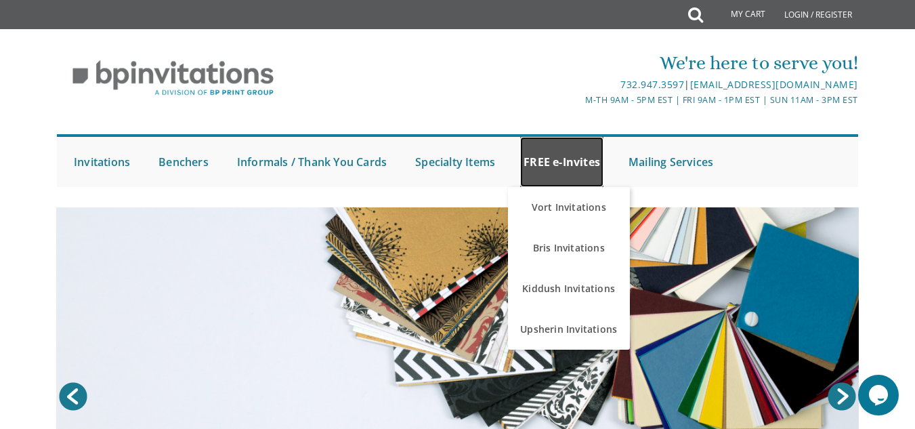
click at [590, 160] on link "FREE e-Invites" at bounding box center [561, 162] width 83 height 50
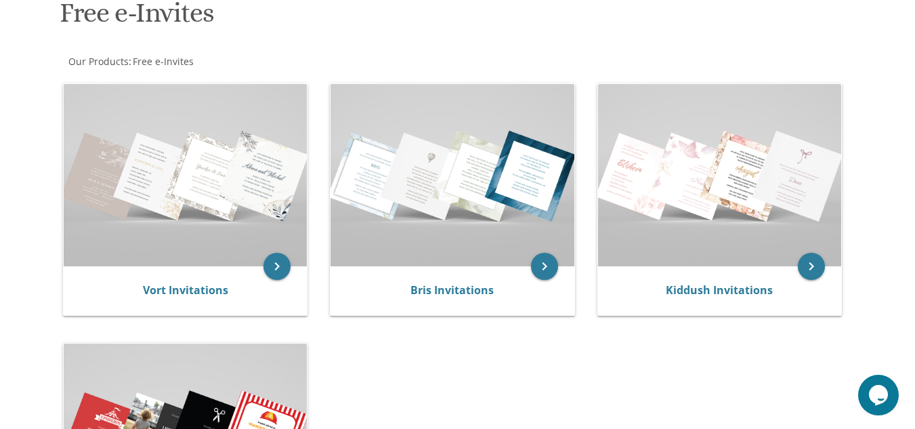
scroll to position [215, 0]
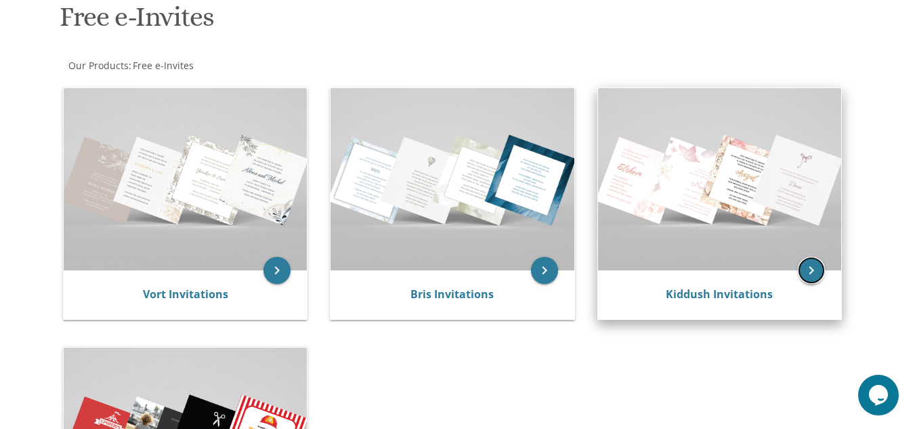
click at [814, 269] on icon "keyboard_arrow_right" at bounding box center [811, 270] width 27 height 27
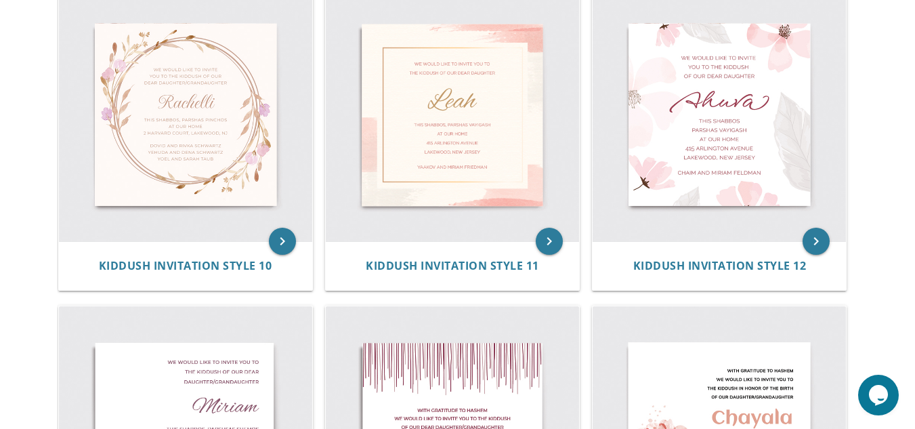
scroll to position [1257, 0]
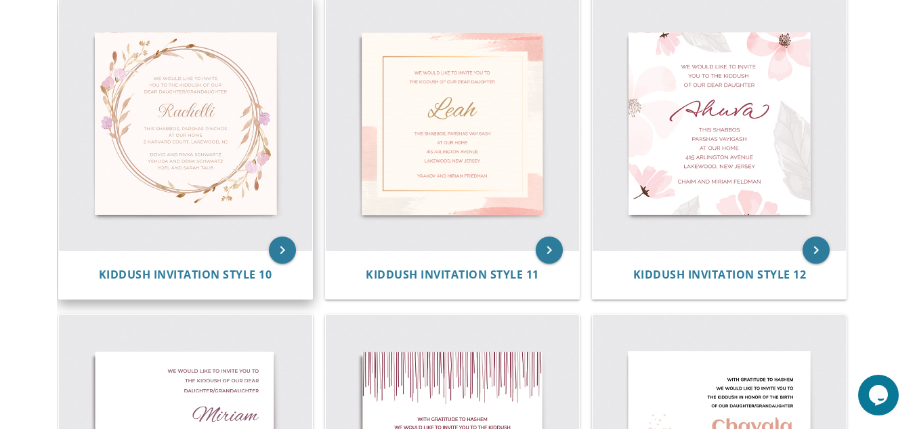
click at [235, 129] on img at bounding box center [185, 122] width 253 height 253
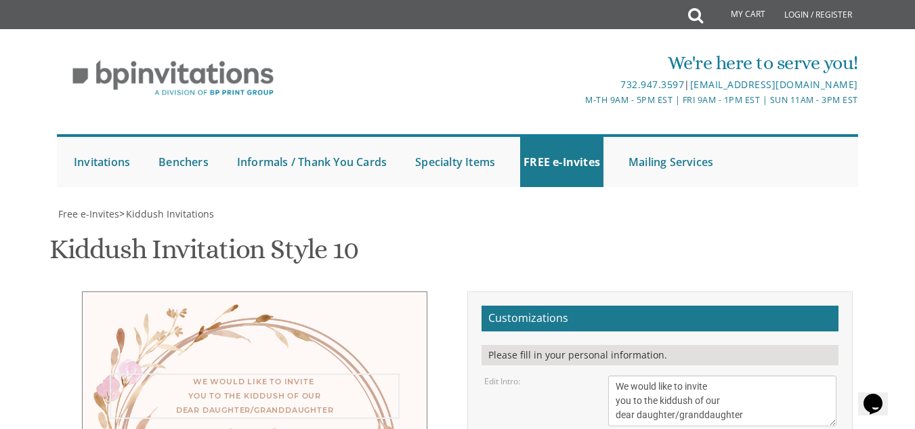
drag, startPoint x: 745, startPoint y: 127, endPoint x: 602, endPoint y: 87, distance: 148.1
click at [602, 375] on div "We would like to invite you to the kiddush of our dear daughter/granddaughter" at bounding box center [722, 400] width 248 height 51
type textarea "Please Join us for an evening out in honor of"
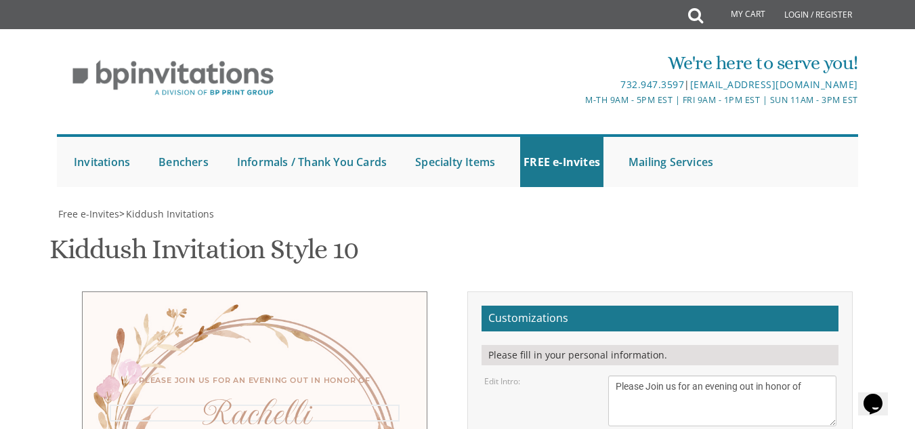
drag, startPoint x: 661, startPoint y: 198, endPoint x: 605, endPoint y: 206, distance: 56.9
type textarea "ZAHAVA'S"
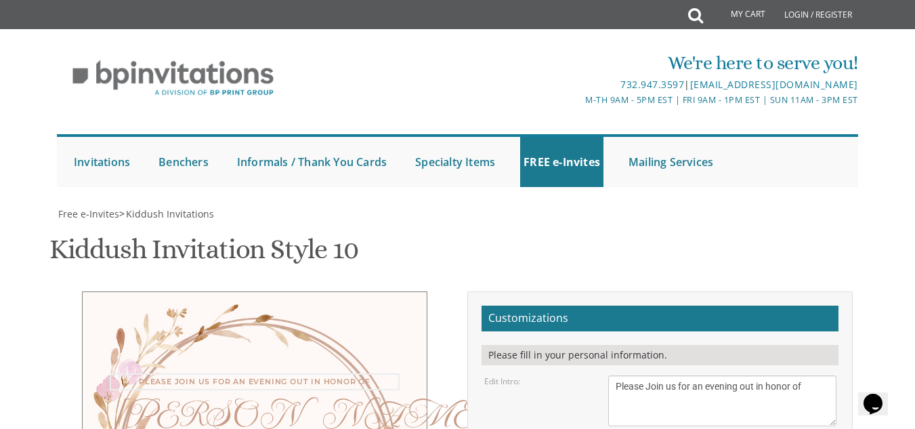
drag, startPoint x: 616, startPoint y: 94, endPoint x: 709, endPoint y: 106, distance: 94.2
click at [709, 375] on textarea "We would like to invite you to the kiddush of our dear daughter/granddaughter" at bounding box center [721, 400] width 227 height 51
drag, startPoint x: 812, startPoint y: 97, endPoint x: 611, endPoint y: 107, distance: 201.3
click at [611, 375] on textarea "We would like to invite you to the kiddush of our dear daughter/granddaughter" at bounding box center [721, 400] width 227 height 51
click at [765, 375] on textarea "We would like to invite you to the kiddush of our dear daughter/granddaughter" at bounding box center [721, 400] width 227 height 51
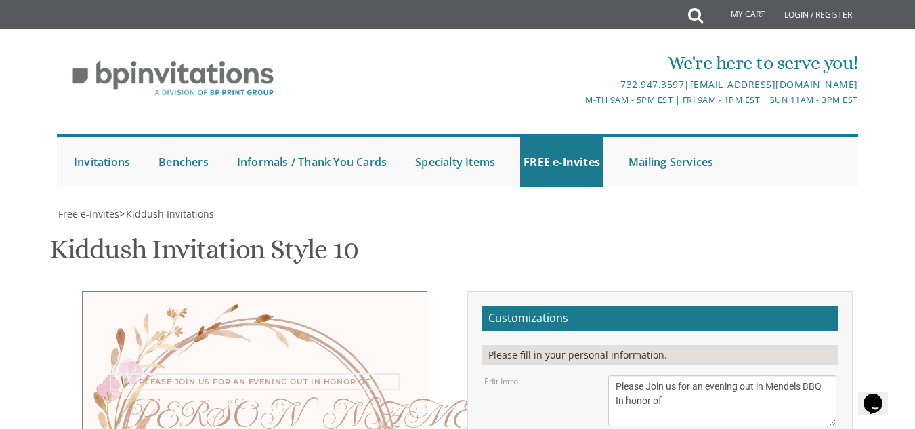
type textarea "Please Join us for an evening out in Mendels BBQ In honor of"
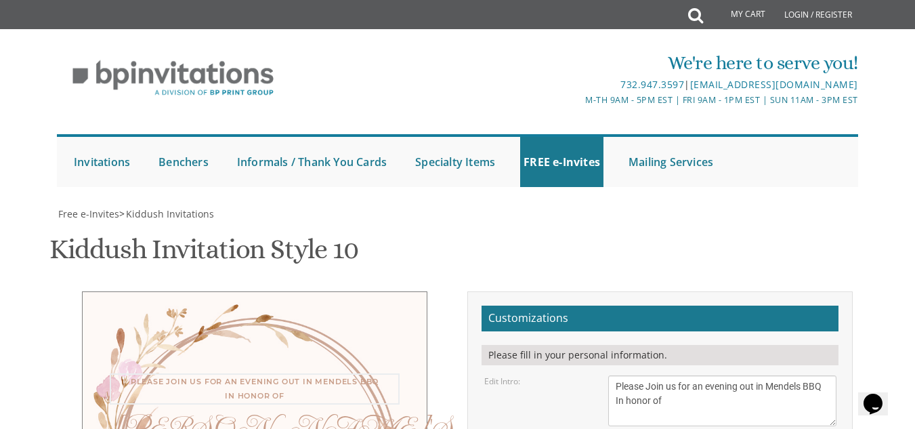
click at [644, 375] on textarea "We would like to invite you to the kiddush of our dear daughter/granddaughter" at bounding box center [721, 400] width 227 height 51
select select "40px"
click at [684, 375] on textarea "We would like to invite you to the kiddush of our dear daughter/granddaughter" at bounding box center [721, 400] width 227 height 51
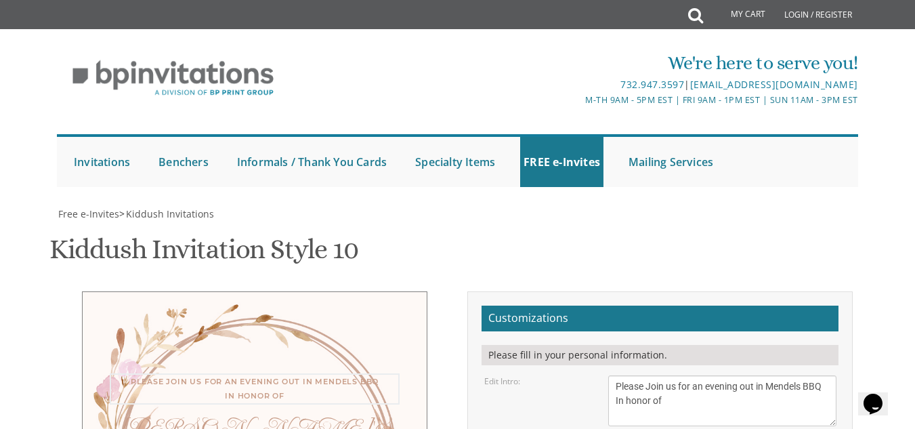
click at [768, 375] on textarea "We would like to invite you to the kiddush of our dear daughter/granddaughter" at bounding box center [721, 400] width 227 height 51
click at [764, 375] on textarea "We would like to invite you to the kiddush of our dear daughter/granddaughter" at bounding box center [721, 400] width 227 height 51
type textarea "Please Join us for an evening out in Mendels BBQ In honor of"
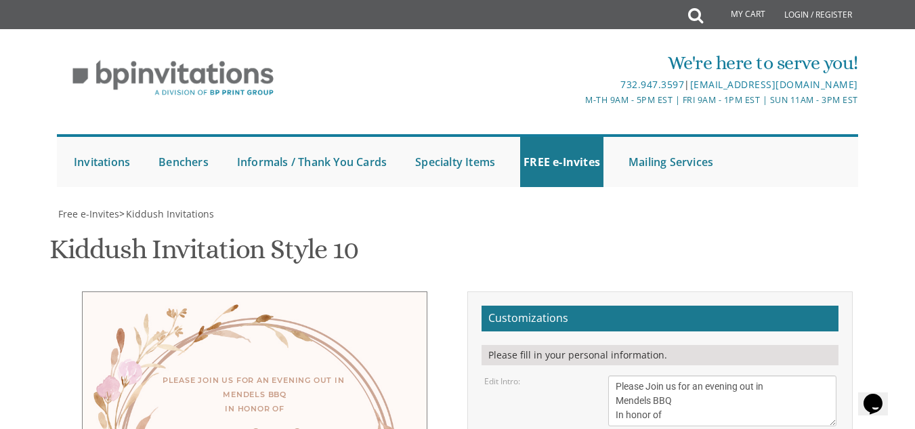
type textarea "ZAHAVA'S BAS MITZVAH"
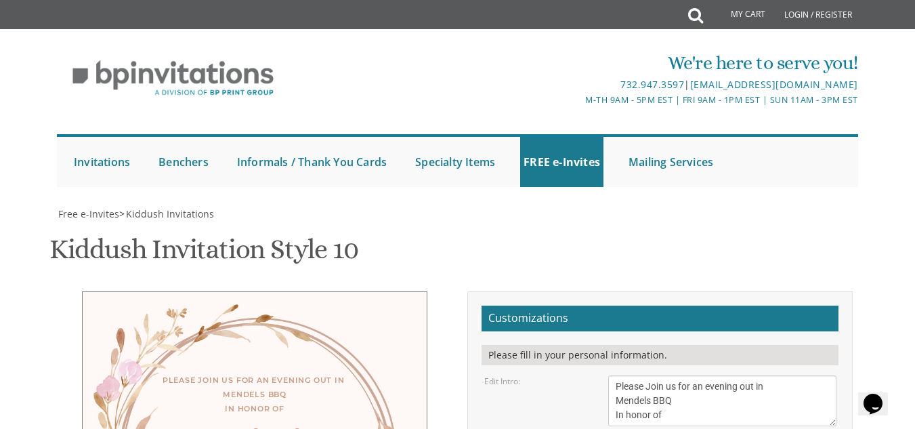
drag, startPoint x: 765, startPoint y: 273, endPoint x: 609, endPoint y: 238, distance: 160.2
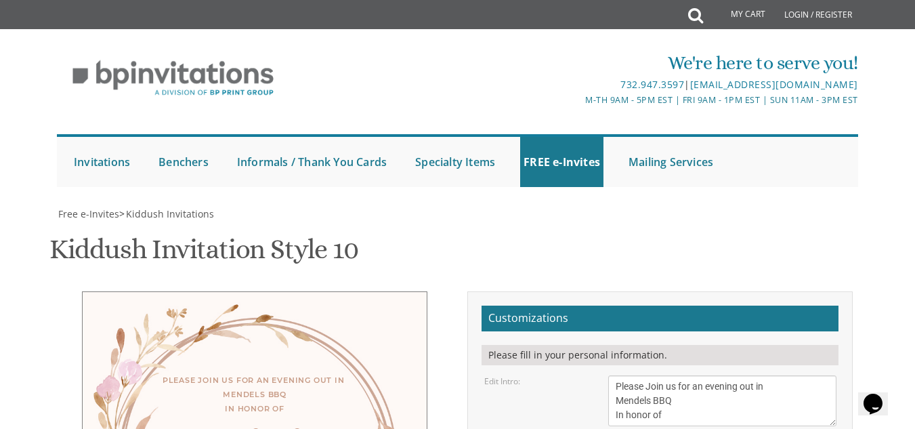
drag, startPoint x: 834, startPoint y: 221, endPoint x: 835, endPoint y: 232, distance: 11.5
drag, startPoint x: 698, startPoint y: 230, endPoint x: 613, endPoint y: 202, distance: 89.1
drag, startPoint x: 624, startPoint y: 207, endPoint x: 587, endPoint y: 217, distance: 37.9
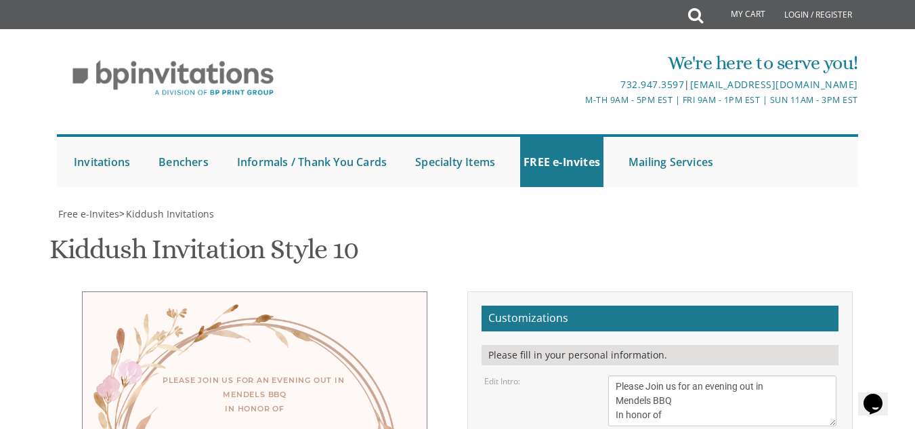
drag, startPoint x: 764, startPoint y: 290, endPoint x: 601, endPoint y: 255, distance: 166.1
type textarea "Wednesday, August 13th יט מנחס אב"
drag, startPoint x: 678, startPoint y: 125, endPoint x: 615, endPoint y: 133, distance: 62.8
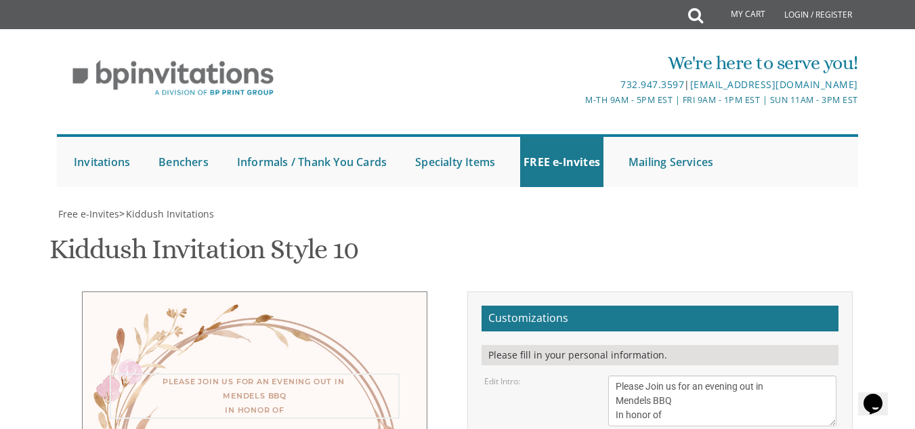
click at [615, 375] on textarea "We would like to invite you to the kiddush of our dear daughter/granddaughter" at bounding box center [721, 400] width 227 height 51
click at [634, 375] on textarea "We would like to invite you to the kiddush of our dear daughter/granddaughter" at bounding box center [721, 400] width 227 height 51
type textarea "Please Join us for an evening out In honor of"
click at [357, 373] on div "Please Join us for an evening out in Mendels BBQ In honor of" at bounding box center [255, 395] width 290 height 45
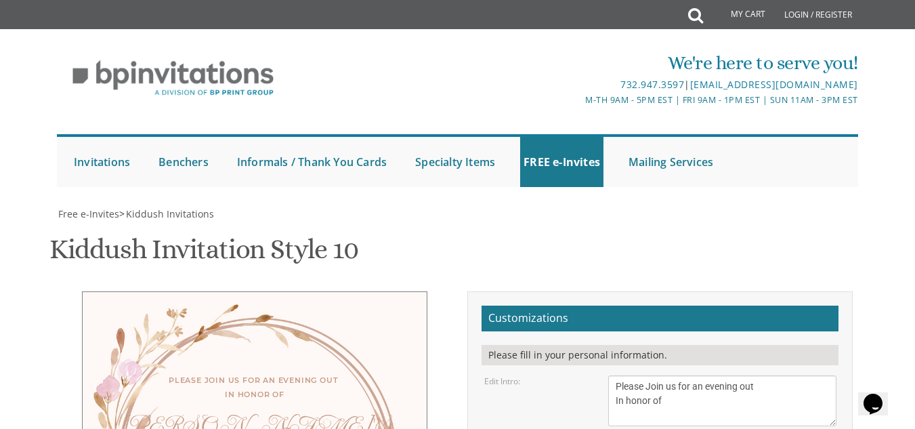
type textarea "Wednesday, August 13th יט מנחס אב Mendels BBQ"
drag, startPoint x: 724, startPoint y: 357, endPoint x: 602, endPoint y: 311, distance: 130.7
type textarea "S"
type textarea "v"
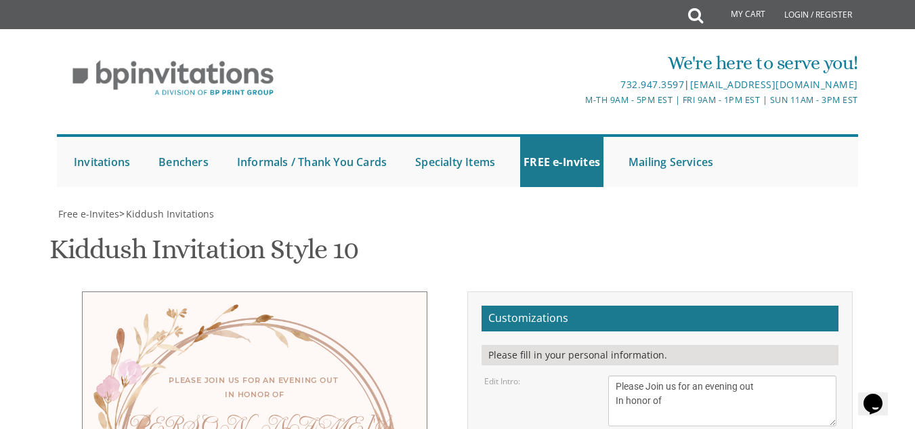
type textarea "Please Rsvp Looking forward!"
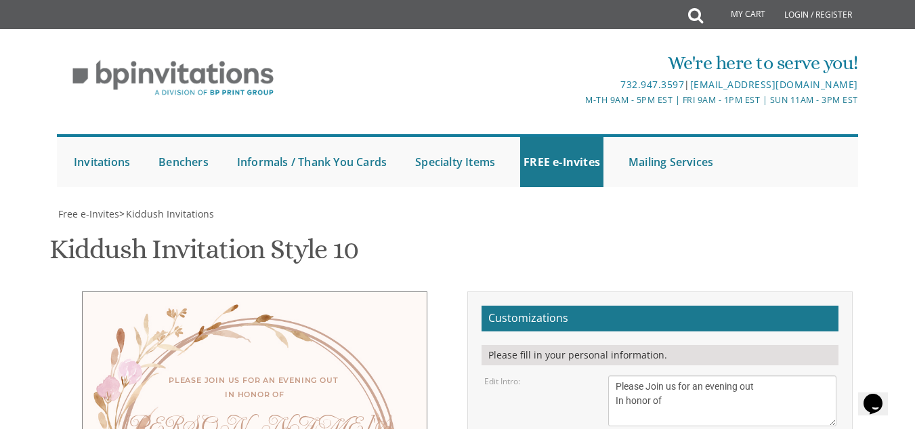
type textarea "Wednesday, August 13th יט מנחס אב Mendels BBQ 6:30 pm"
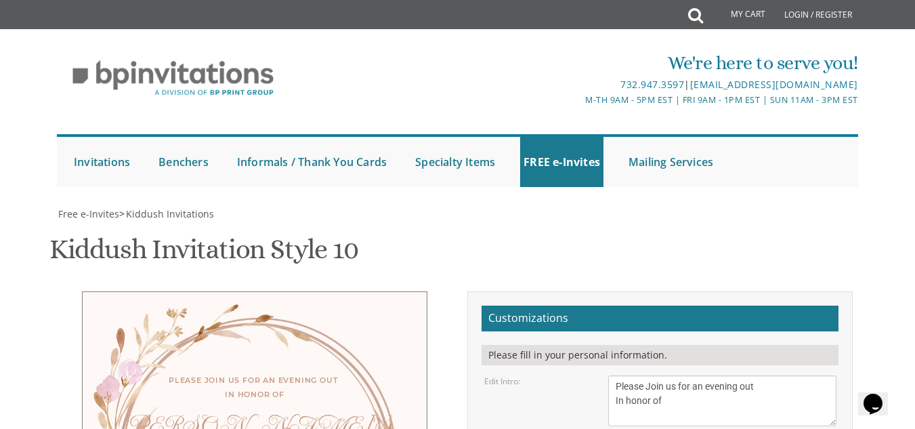
drag, startPoint x: 681, startPoint y: 207, endPoint x: 593, endPoint y: 191, distance: 89.5
drag, startPoint x: 688, startPoint y: 209, endPoint x: 410, endPoint y: 350, distance: 311.2
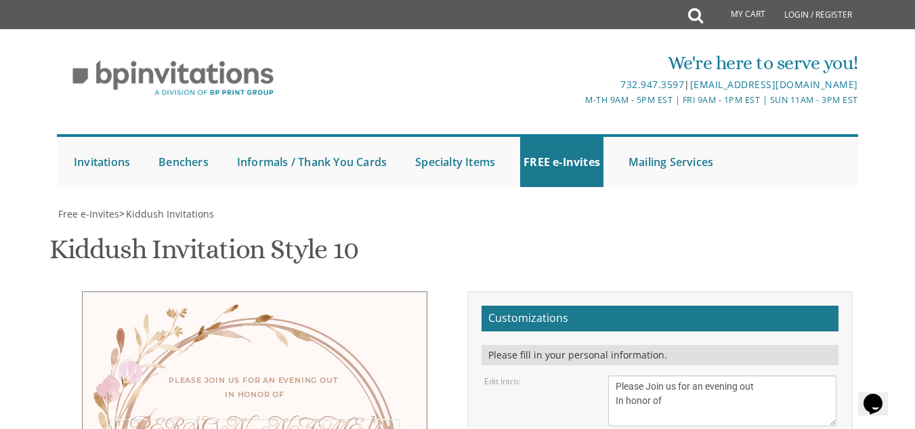
drag, startPoint x: 679, startPoint y: 210, endPoint x: 611, endPoint y: 192, distance: 70.8
type textarea "ZAHAVAS BAS MITZVAH"
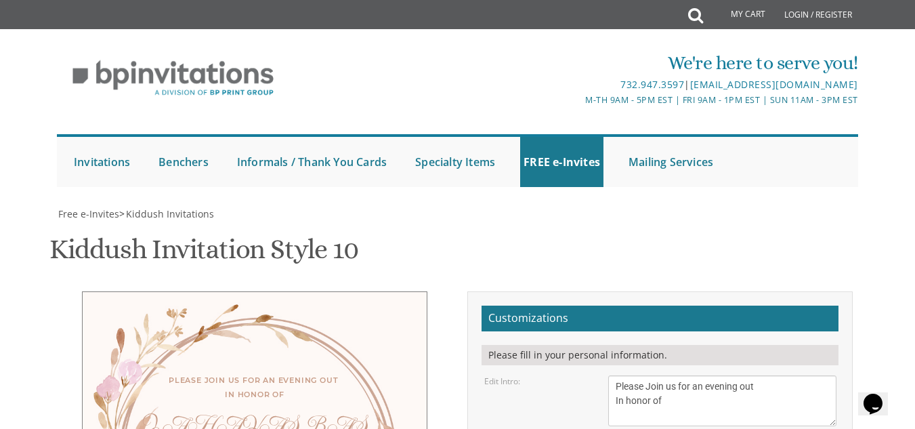
scroll to position [450, 0]
type input "[EMAIL_ADDRESS][DOMAIN_NAME]"
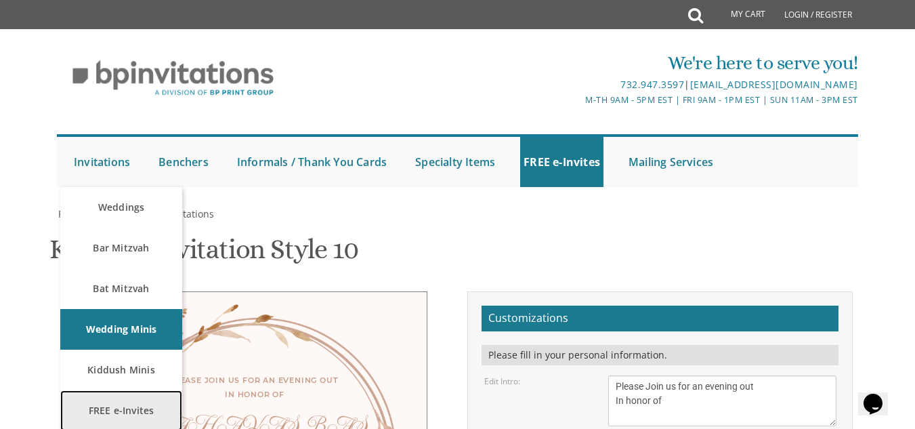
click at [128, 405] on link "FREE e-Invites" at bounding box center [121, 410] width 122 height 41
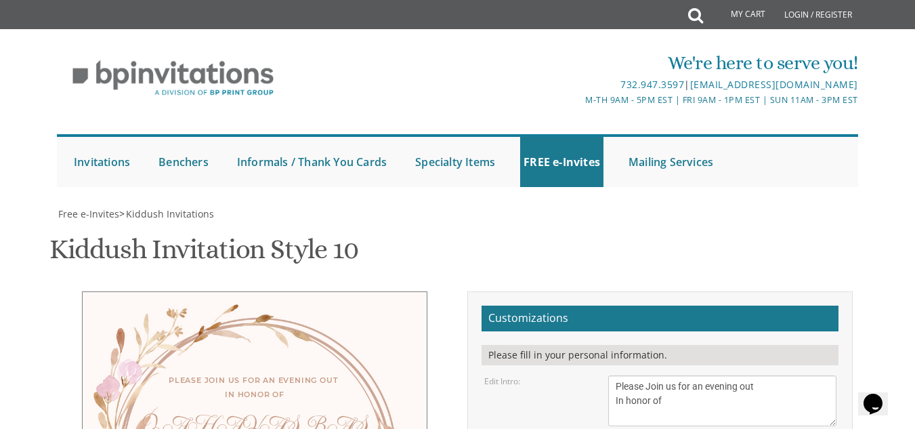
scroll to position [157, 0]
drag, startPoint x: 728, startPoint y: 331, endPoint x: 605, endPoint y: 310, distance: 125.0
type textarea "ZAHAVA"
click at [720, 375] on textarea "We would like to invite you to the kiddush of our dear daughter/granddaughter" at bounding box center [721, 400] width 227 height 51
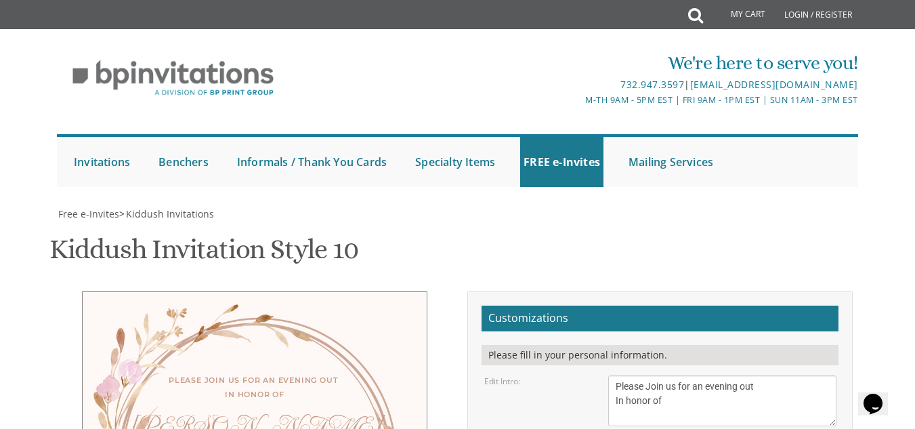
select select "50px"
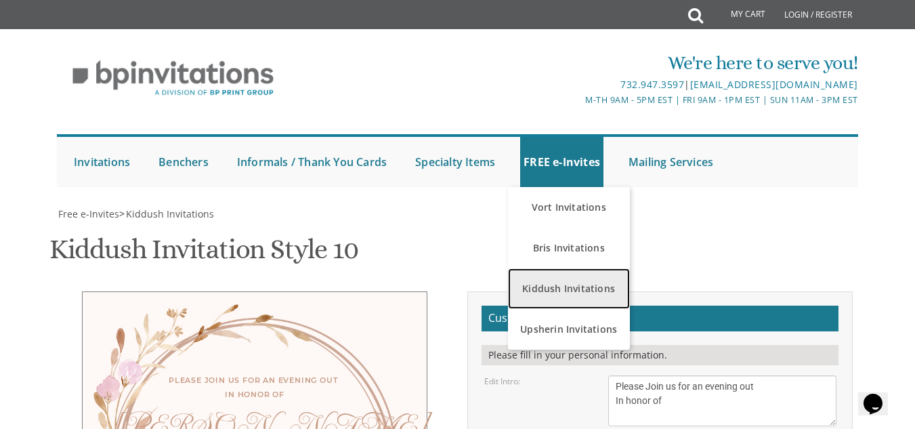
click at [564, 280] on link "Kiddush Invitations" at bounding box center [569, 288] width 122 height 41
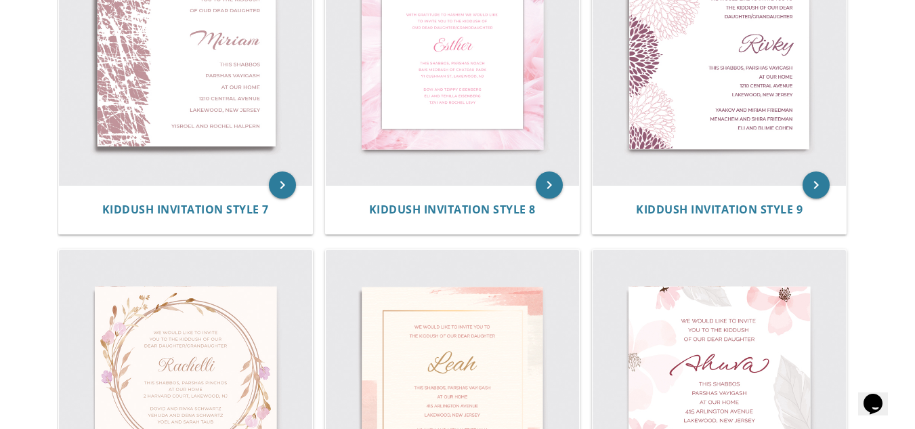
scroll to position [1182, 0]
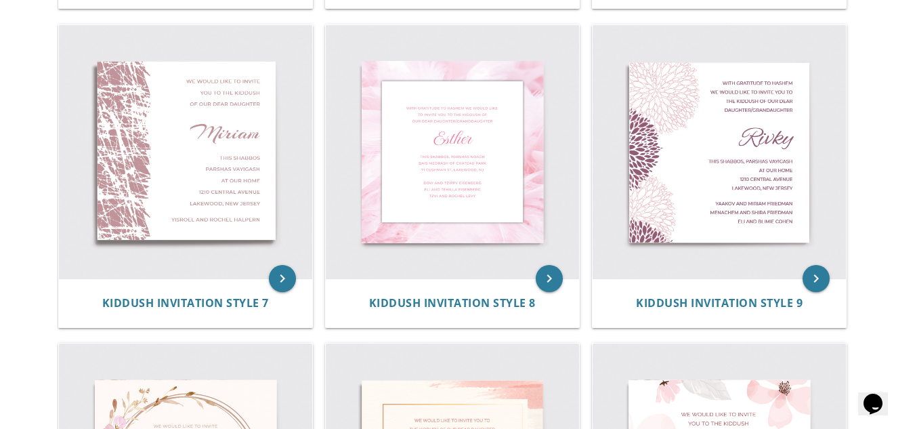
scroll to position [1029, 0]
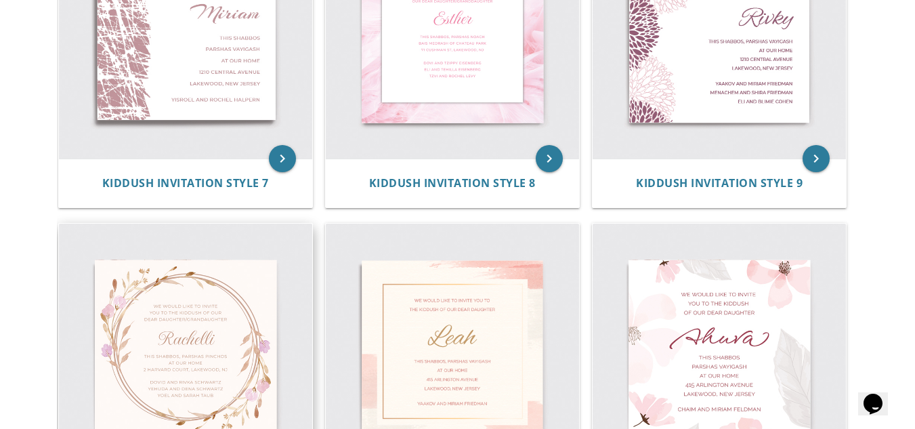
click at [234, 364] on img at bounding box center [185, 349] width 253 height 253
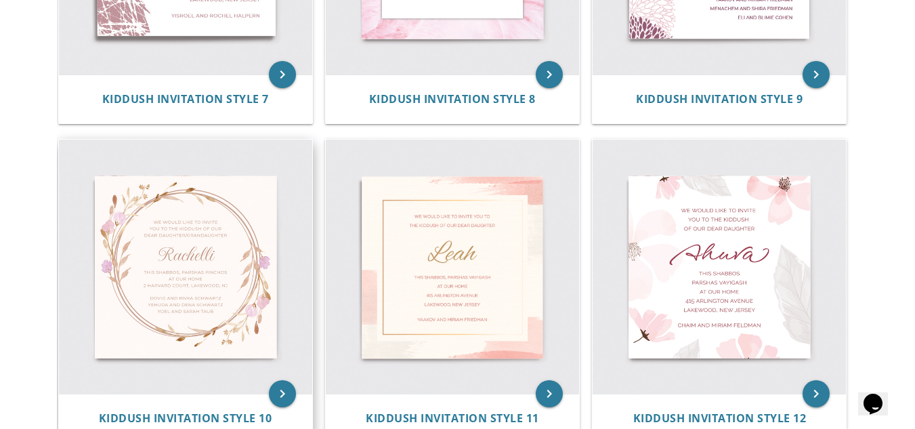
scroll to position [1107, 0]
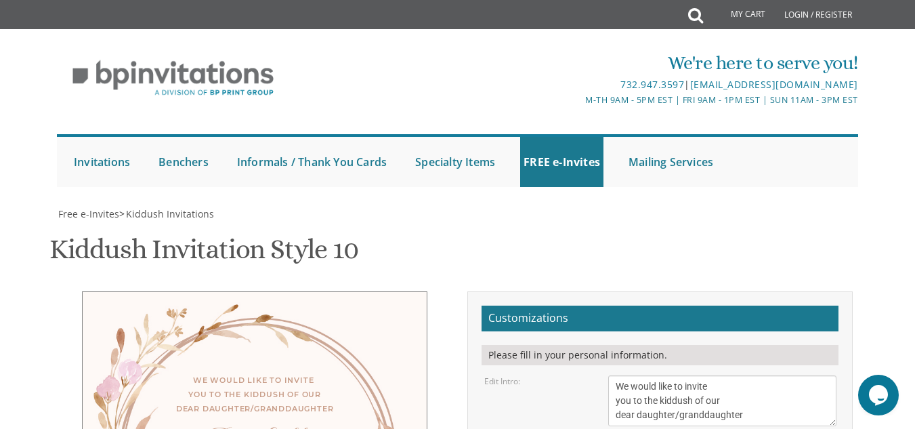
drag, startPoint x: 676, startPoint y: 368, endPoint x: 612, endPoint y: 351, distance: 66.3
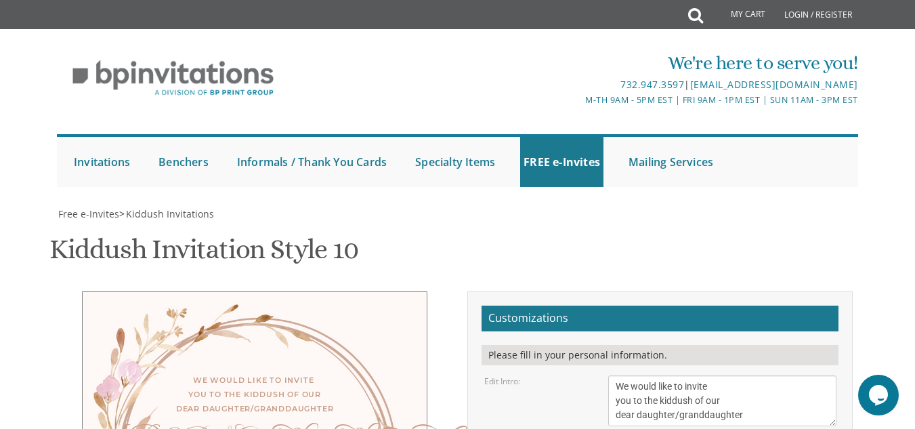
type textarea "[PERSON_NAME]'s Bas Mitzvah"
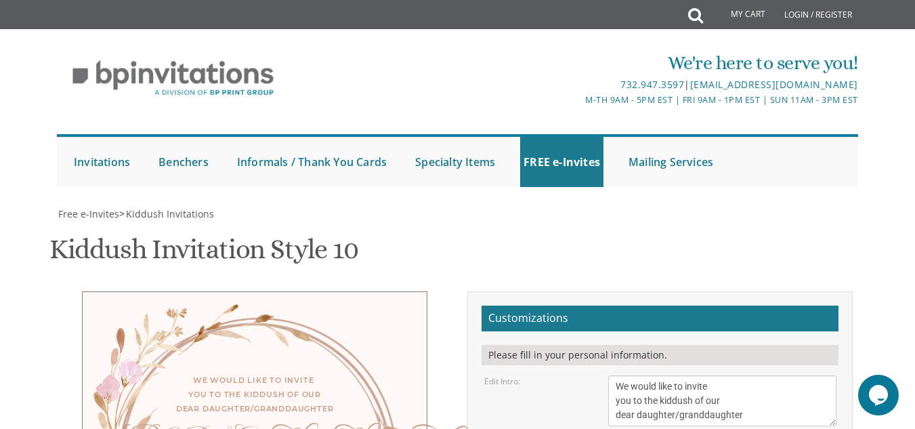
select select "50px"
drag, startPoint x: 753, startPoint y: 204, endPoint x: 613, endPoint y: 177, distance: 142.7
click at [613, 375] on textarea "We would like to invite you to the kiddush of our dear daughter/granddaughter" at bounding box center [721, 400] width 227 height 51
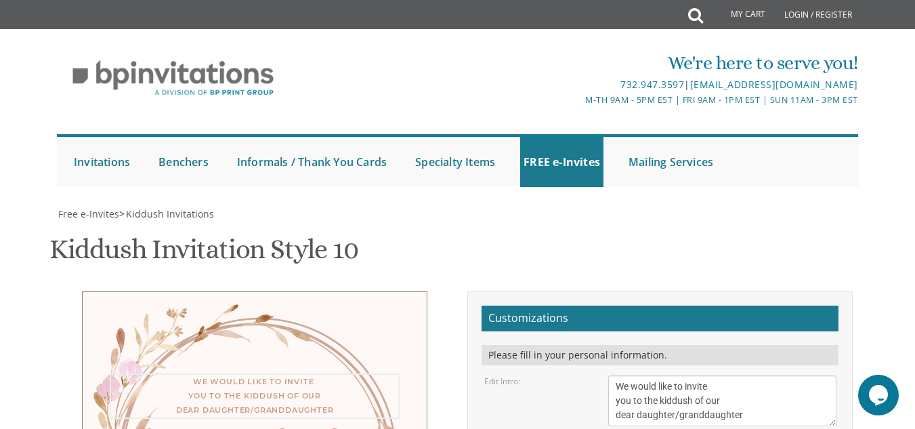
click at [613, 375] on textarea "We would like to invite you to the kiddush of our dear daughter/granddaughter" at bounding box center [721, 400] width 227 height 51
drag, startPoint x: 741, startPoint y: 200, endPoint x: 613, endPoint y: 181, distance: 130.0
click at [613, 375] on textarea "We would like to invite you to the kiddush of our dear daughter/granddaughter" at bounding box center [721, 400] width 227 height 51
type textarea "p"
click at [615, 375] on textarea "We would like to invite you to the kiddush of our dear daughter/granddaughter" at bounding box center [721, 400] width 227 height 51
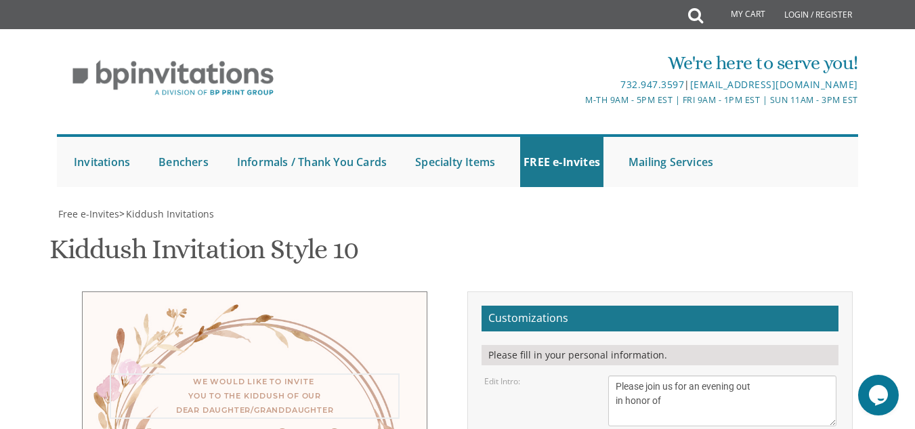
type textarea "Please join us for an evening out in honor of"
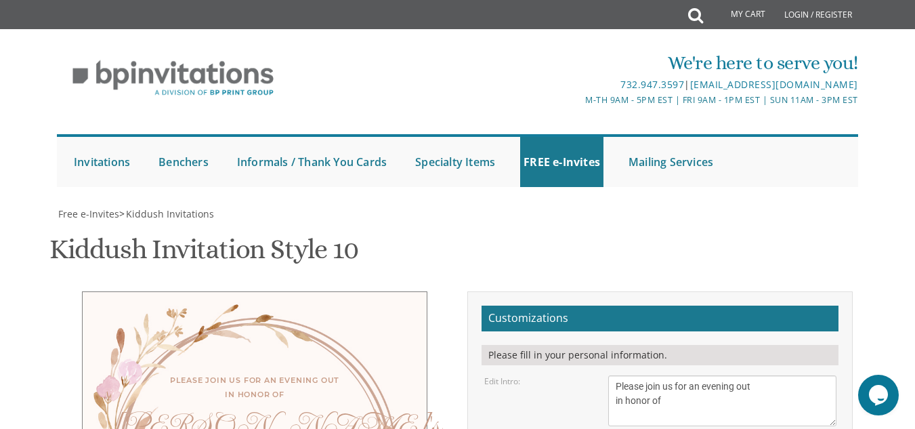
drag, startPoint x: 741, startPoint y: 307, endPoint x: 621, endPoint y: 317, distance: 120.2
drag, startPoint x: 758, startPoint y: 337, endPoint x: 605, endPoint y: 321, distance: 153.9
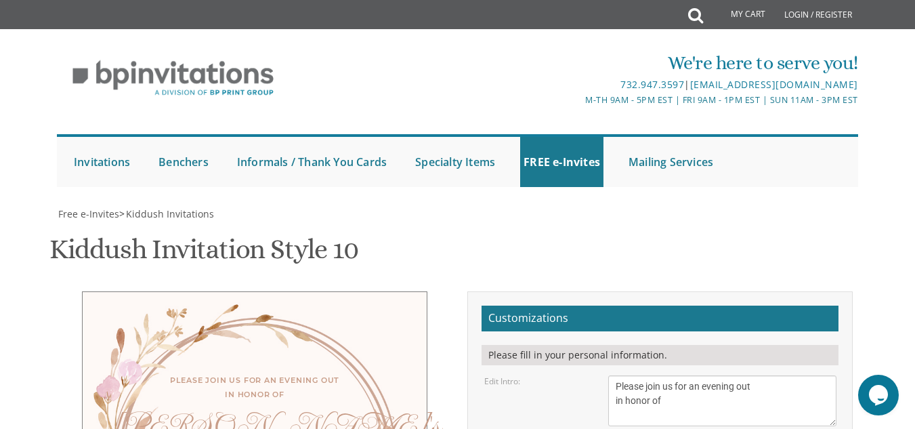
type textarea "[DATE] evening, [DATE]."
click at [542, 224] on div "Kiddush Invitation Style 10 SKU: kiddush10" at bounding box center [457, 250] width 816 height 53
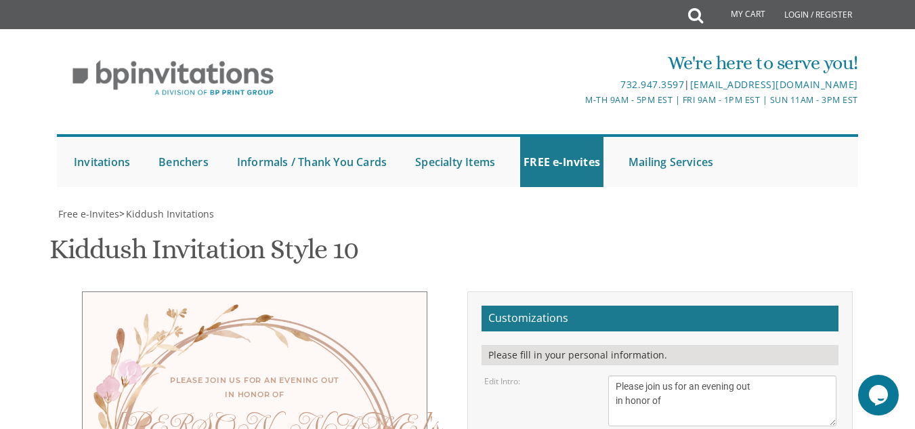
type textarea "[PERSON_NAME] and [PERSON_NAME] and [PERSON_NAME] [PERSON_NAME] and [PERSON_NAM…"
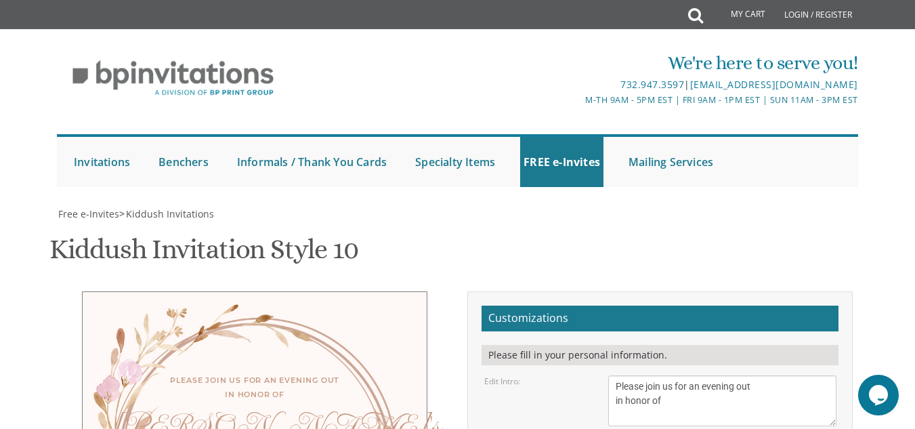
type textarea "[DATE] evening, [DATE]. י'ח אב 6:30 pm"
drag, startPoint x: 725, startPoint y: 408, endPoint x: 603, endPoint y: 368, distance: 128.7
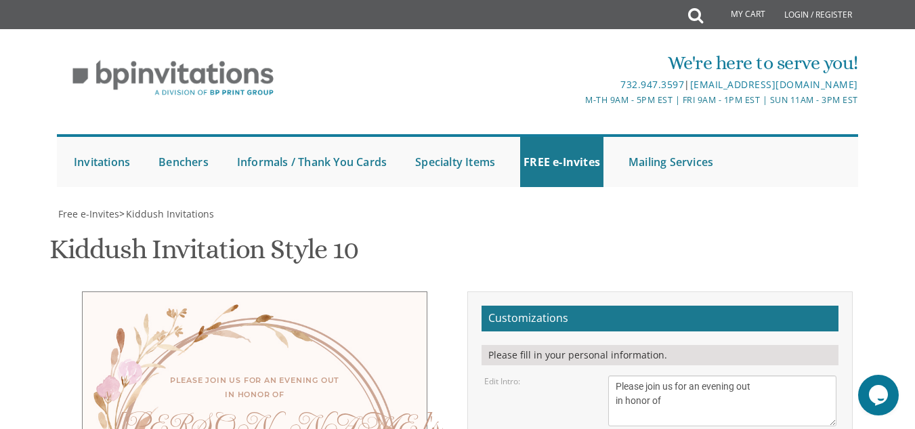
type textarea "[DATE] evening, [DATE]. י'ח אב 6:30 pm @ mendels bbq"
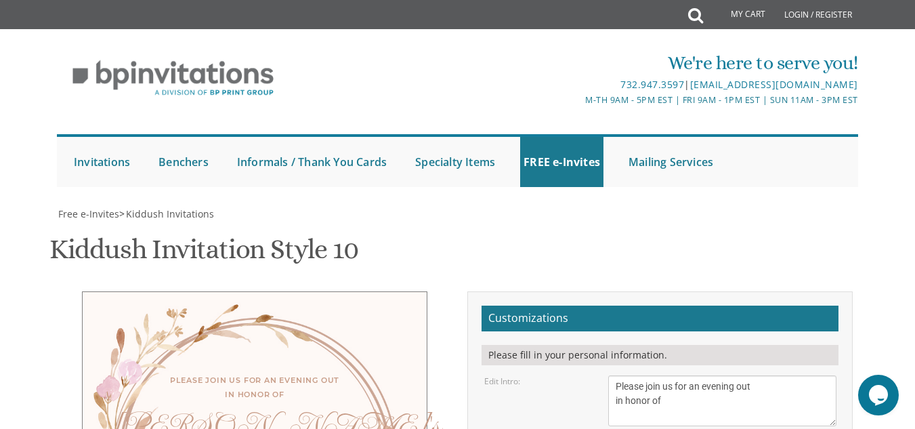
type textarea "please RSVP: [PHONE_NUMBER] looking forward!"
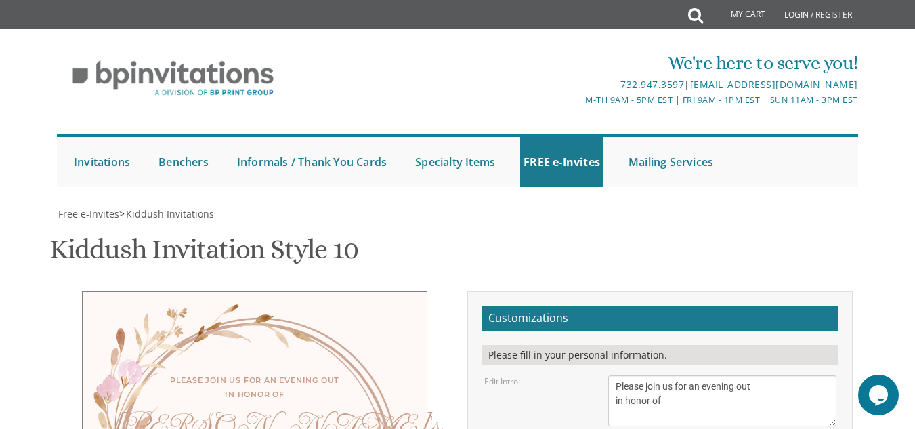
type input "[EMAIL_ADDRESS][DOMAIN_NAME]"
